Goal: Navigation & Orientation: Find specific page/section

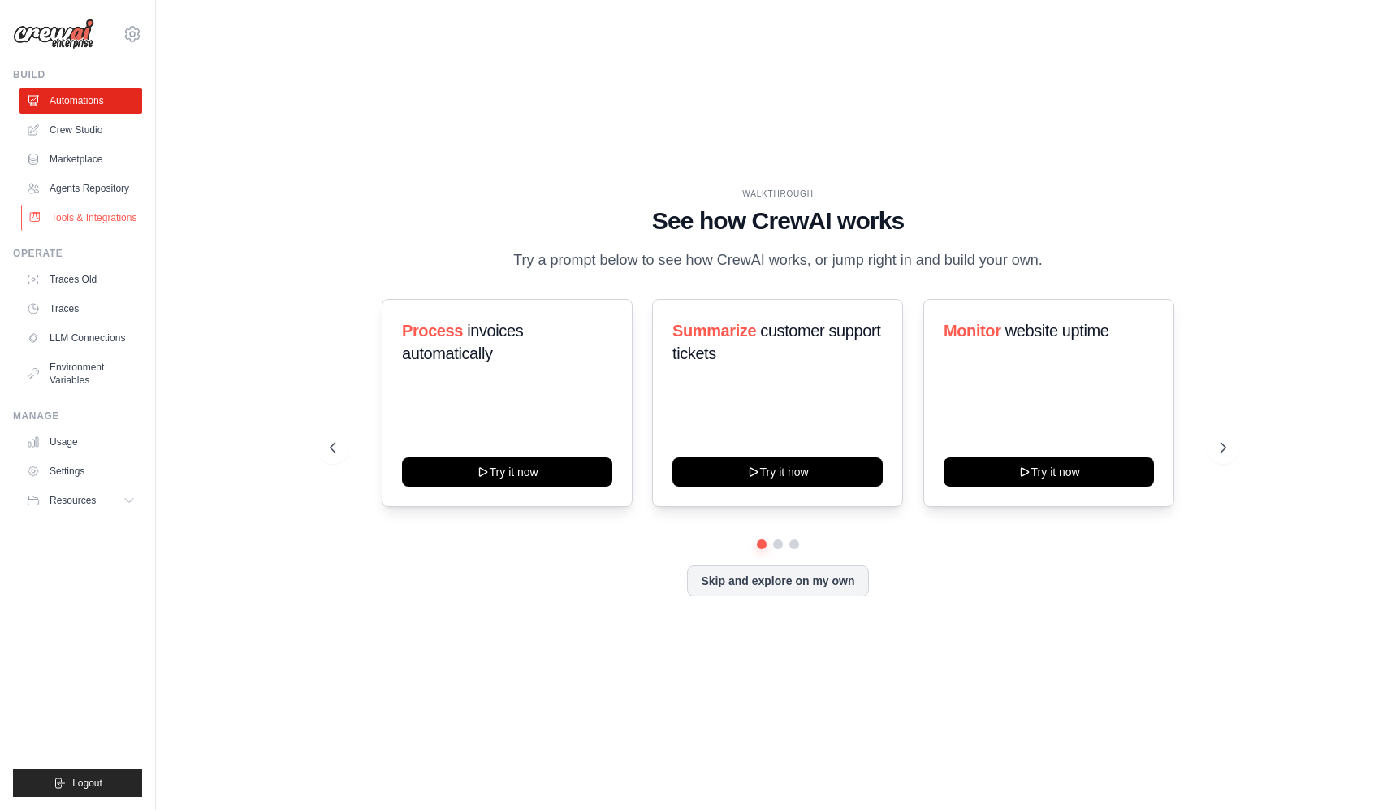
click at [101, 219] on link "Tools & Integrations" at bounding box center [82, 218] width 123 height 26
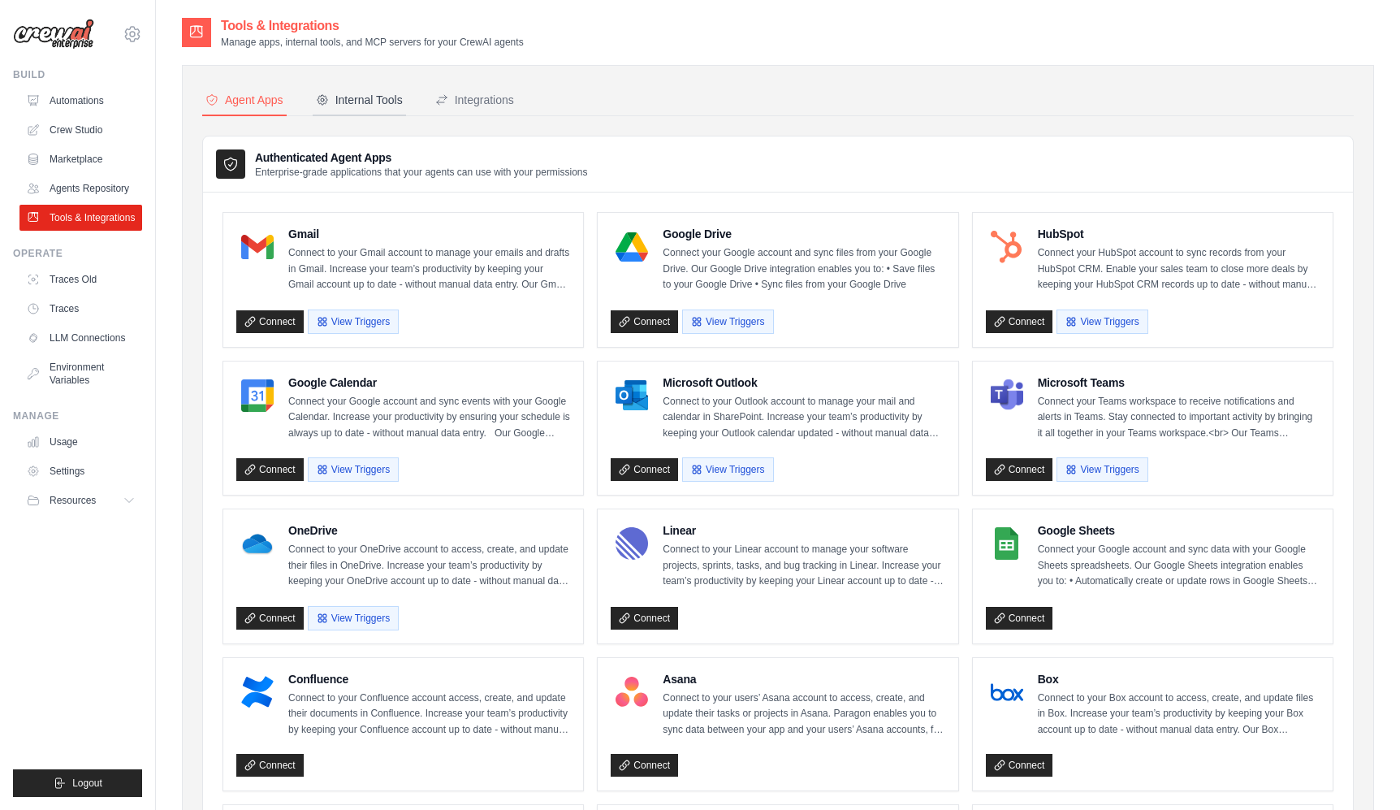
click at [345, 100] on div "Internal Tools" at bounding box center [359, 100] width 87 height 16
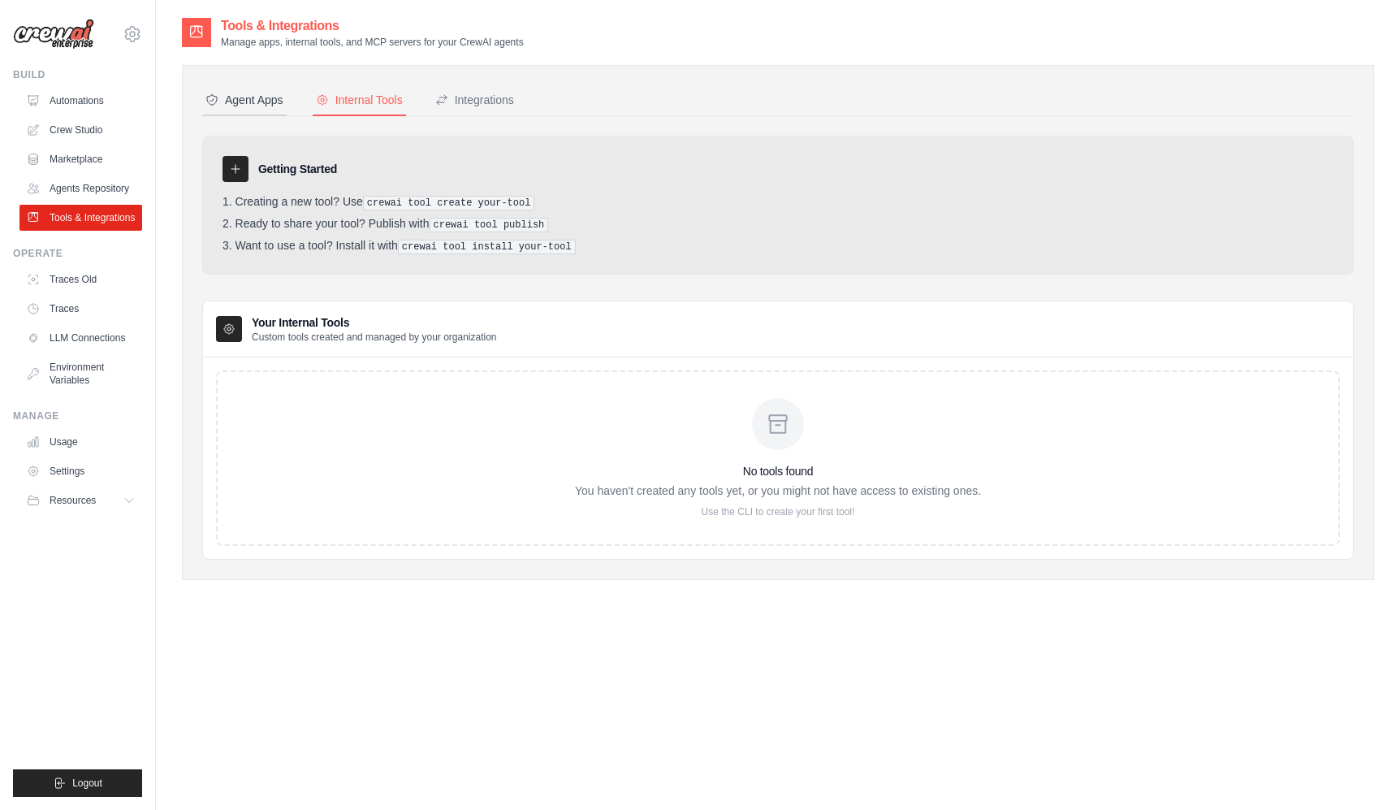
click at [237, 109] on button "Agent Apps" at bounding box center [244, 100] width 84 height 31
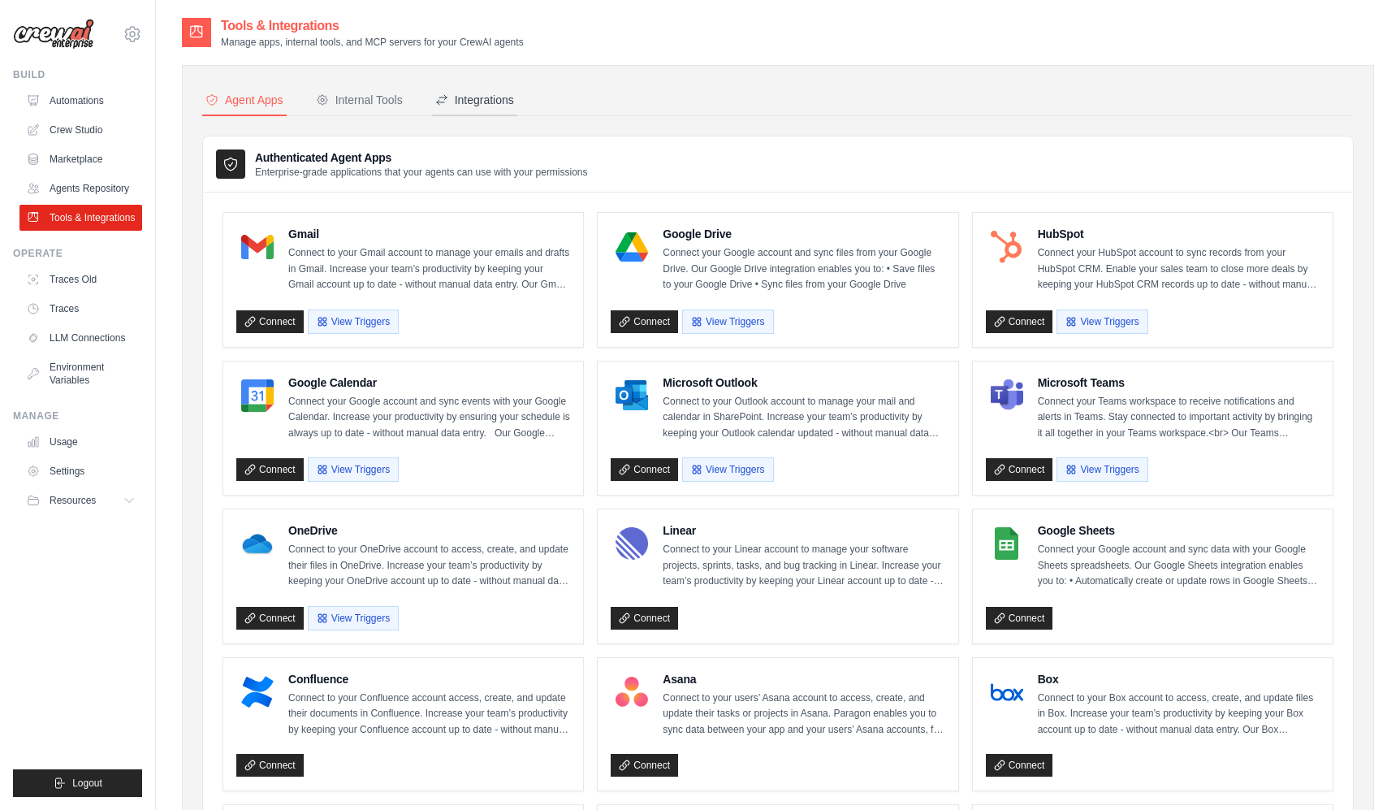
click at [479, 98] on div "Integrations" at bounding box center [474, 100] width 79 height 16
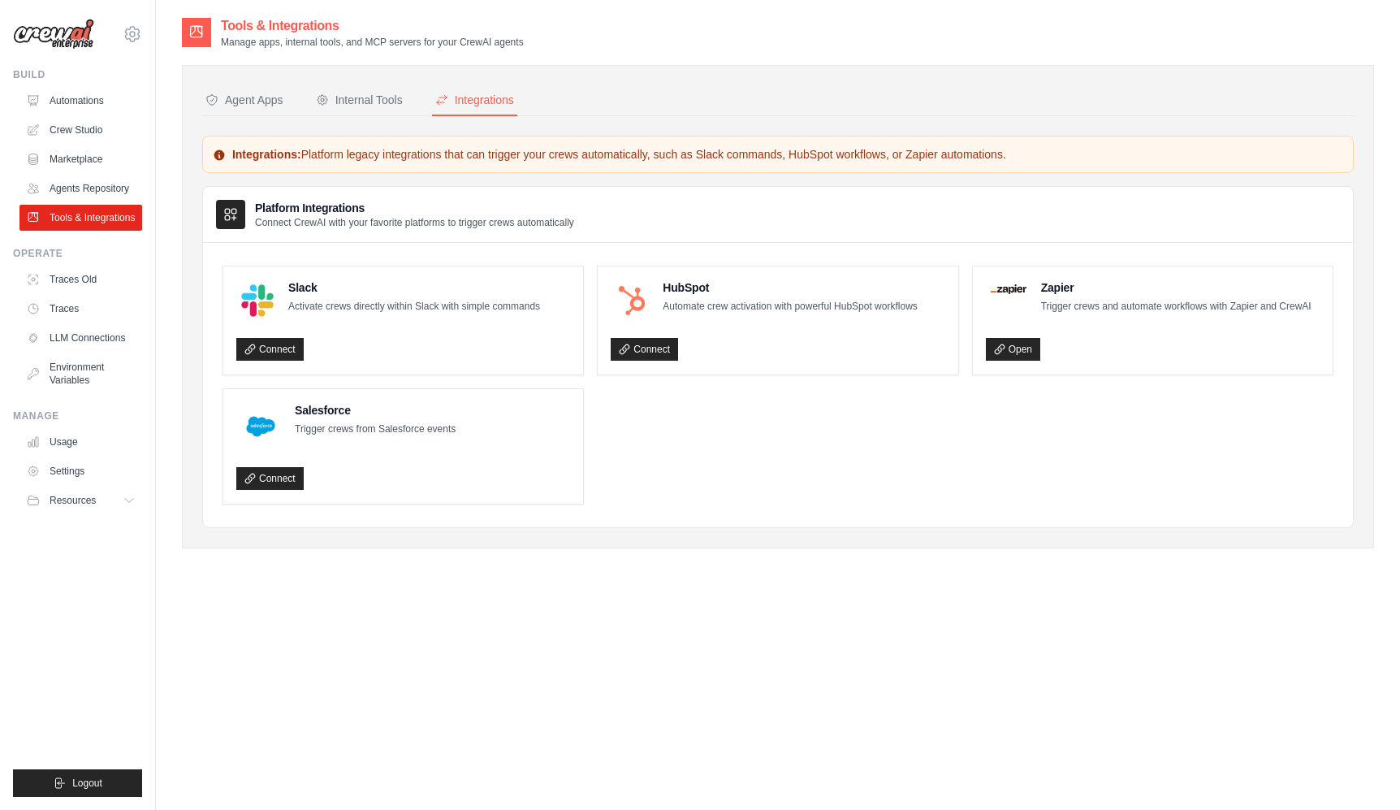
click at [226, 646] on div "Tools & Integrations Manage apps, internal tools, and MCP servers for your Crew…" at bounding box center [778, 421] width 1192 height 810
